Goal: Check status

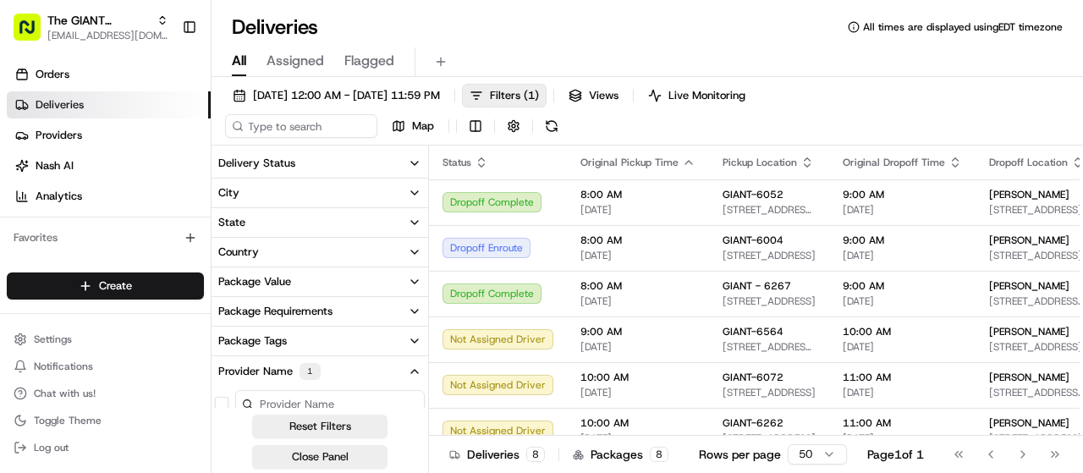
scroll to position [169, 0]
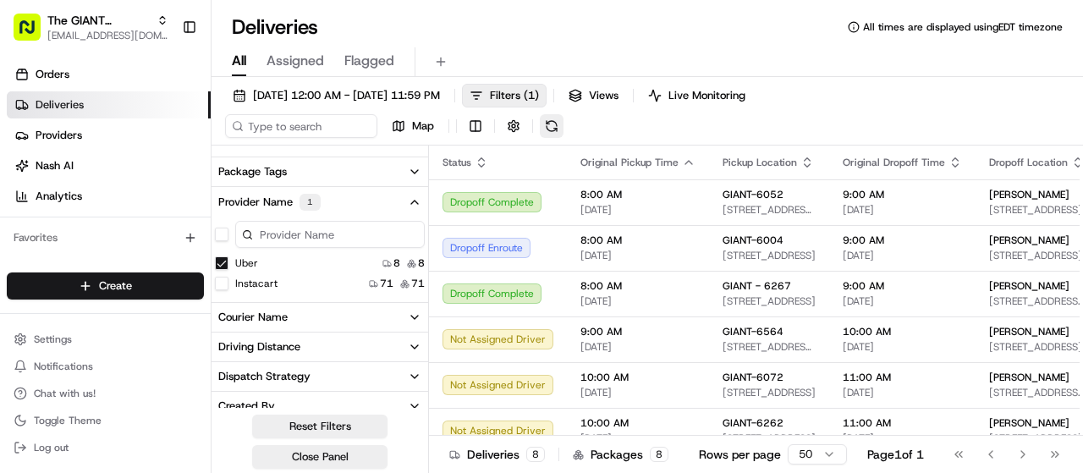
click at [553, 124] on button at bounding box center [552, 126] width 24 height 24
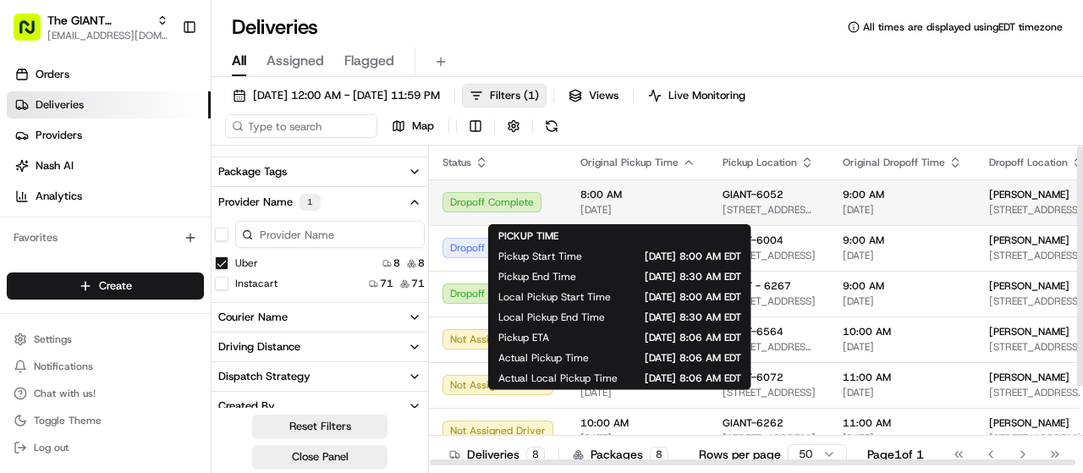
click at [649, 201] on span "8:00 AM" at bounding box center [637, 195] width 115 height 14
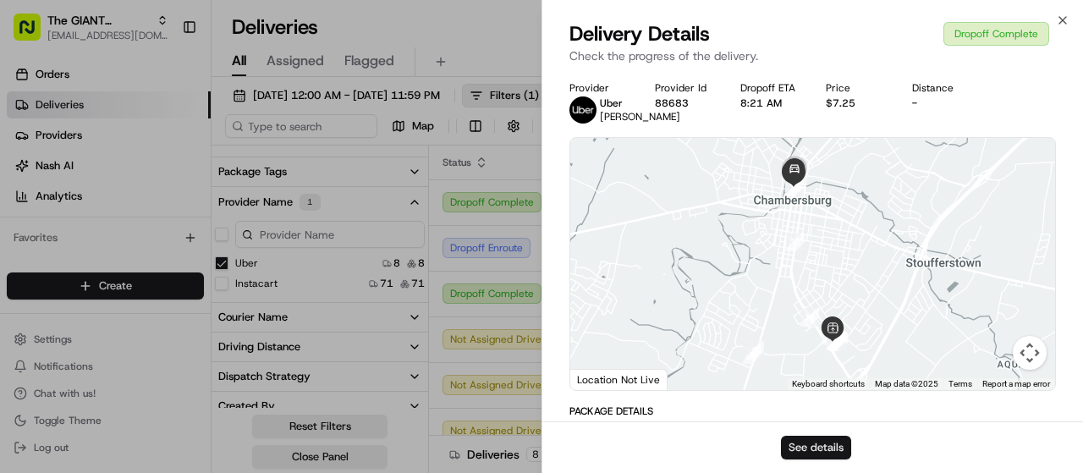
click at [821, 456] on button "See details" at bounding box center [816, 448] width 70 height 24
click at [1068, 28] on div "Delivery Details Dropoff Complete Check the progress of the delivery." at bounding box center [812, 45] width 541 height 51
click at [1068, 24] on icon "button" at bounding box center [1063, 21] width 14 height 14
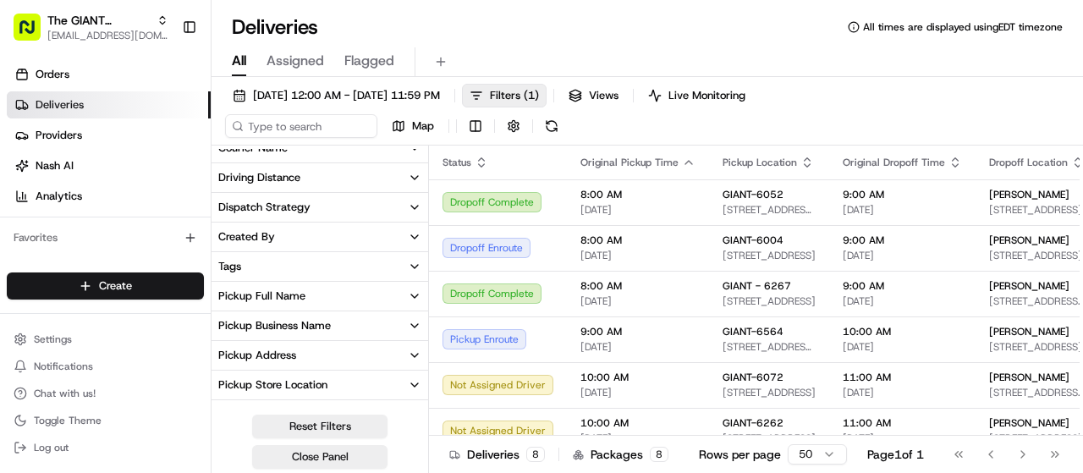
scroll to position [0, 0]
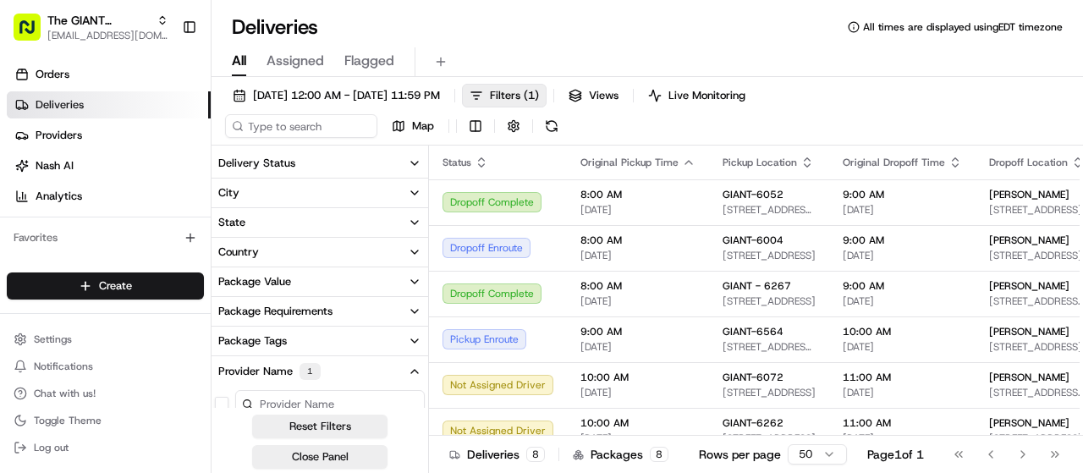
click at [325, 167] on button "Delivery Status" at bounding box center [320, 163] width 217 height 29
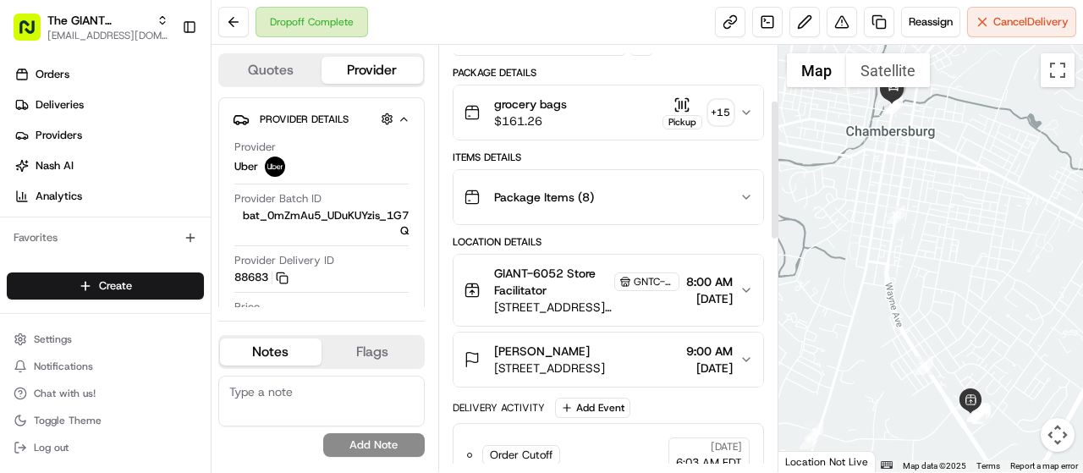
scroll to position [169, 0]
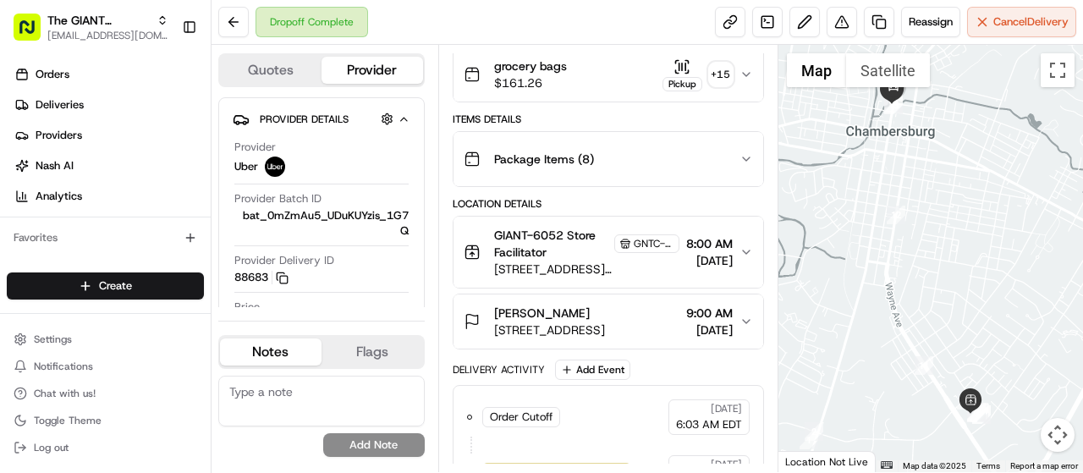
click at [538, 264] on span "[STREET_ADDRESS][PERSON_NAME]" at bounding box center [586, 269] width 185 height 17
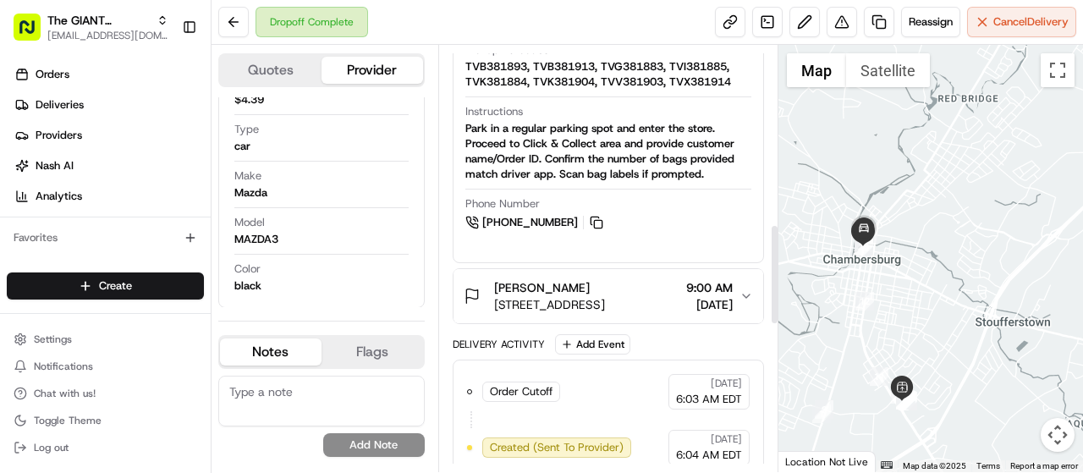
scroll to position [761, 0]
